Goal: Use online tool/utility: Utilize a website feature to perform a specific function

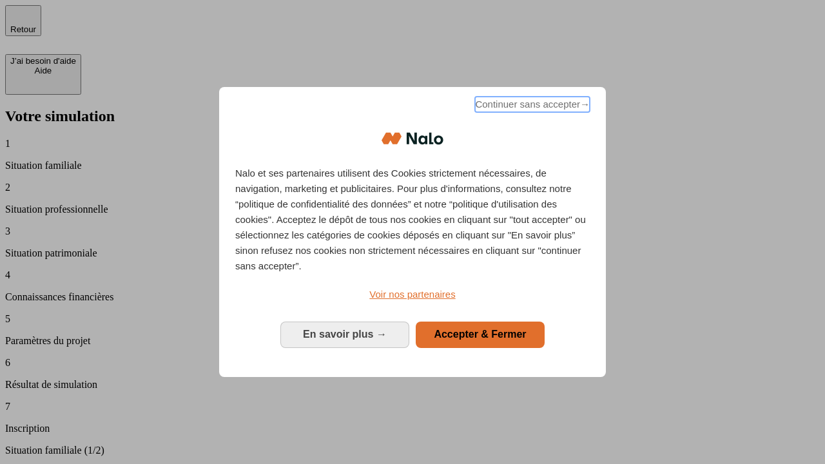
click at [531, 106] on span "Continuer sans accepter →" at bounding box center [532, 104] width 115 height 15
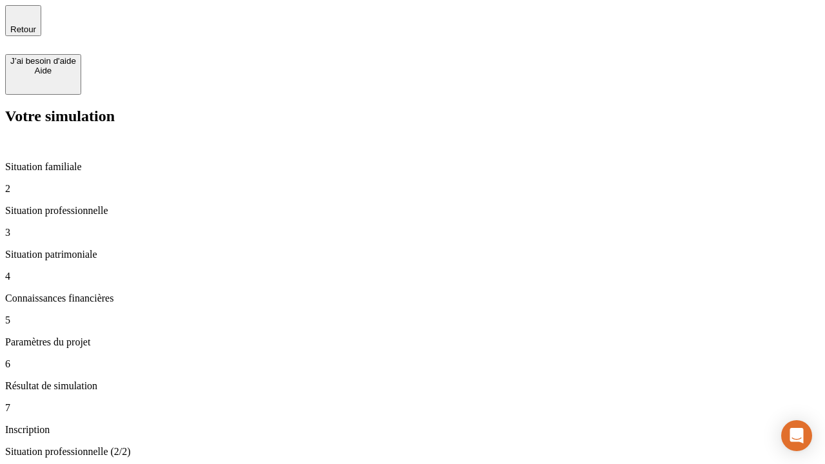
type input "70 000"
type input "1 000"
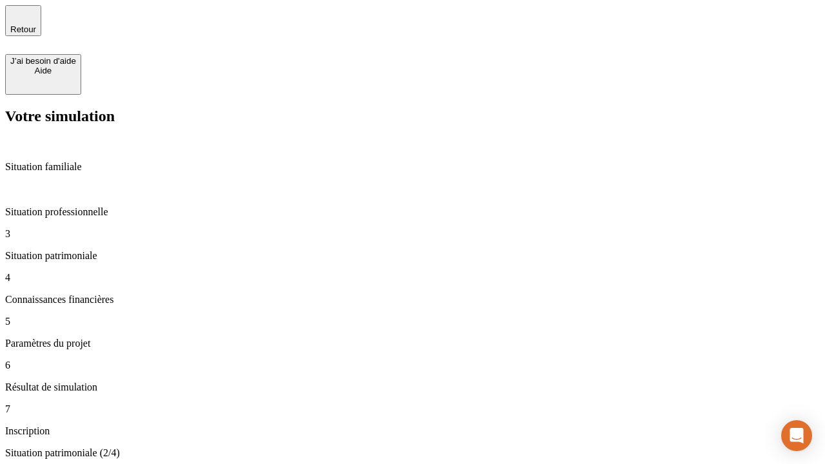
type input "800"
type input "6"
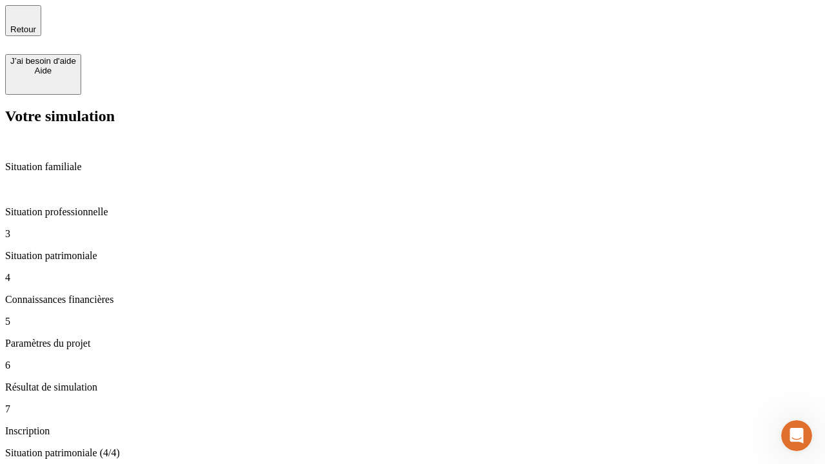
type input "400"
type input "3"
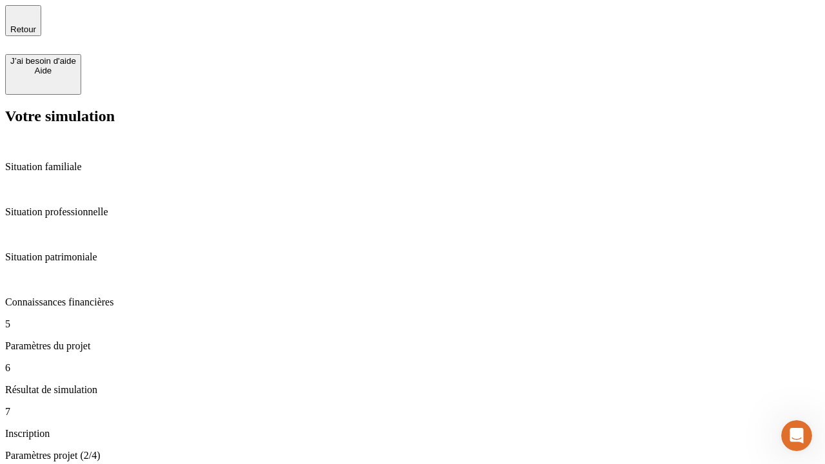
type input "35"
type input "500"
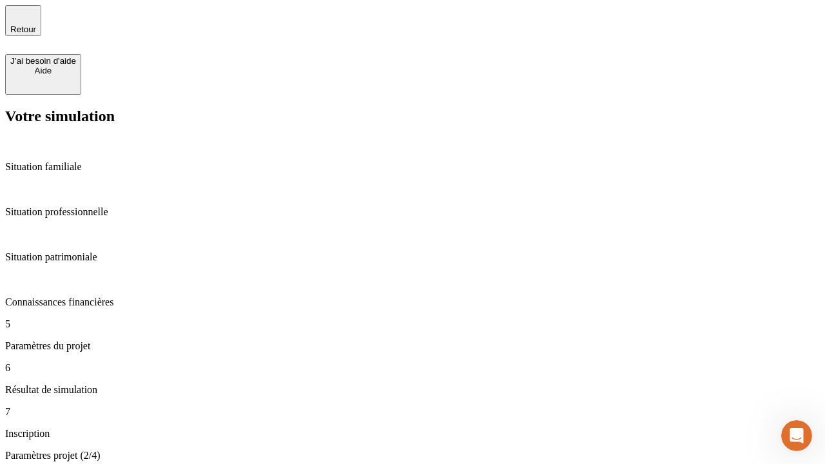
type input "640"
